Goal: Check status

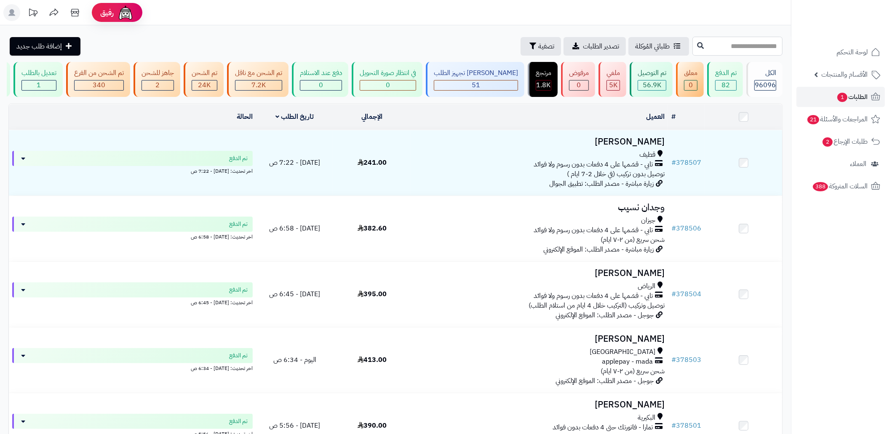
click at [748, 51] on input "text" at bounding box center [737, 46] width 90 height 19
paste input "******"
type input "******"
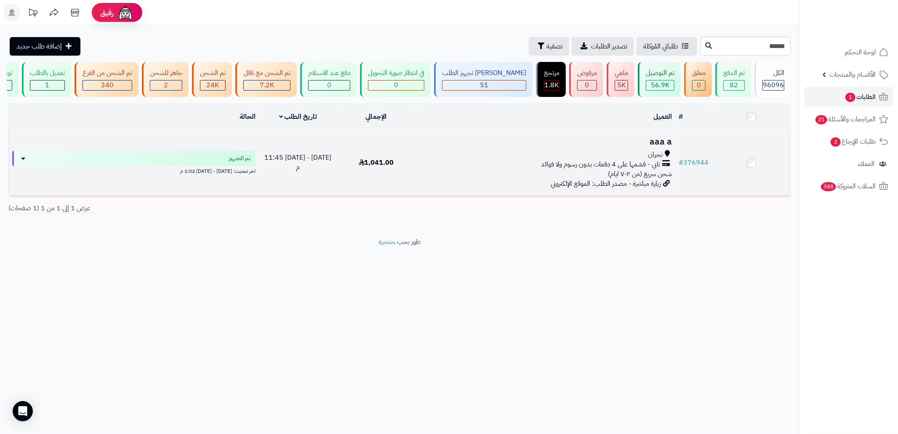
click at [668, 179] on span "شحن سريع (من ٢-٧ ايام)" at bounding box center [640, 174] width 64 height 10
